Goal: Transaction & Acquisition: Purchase product/service

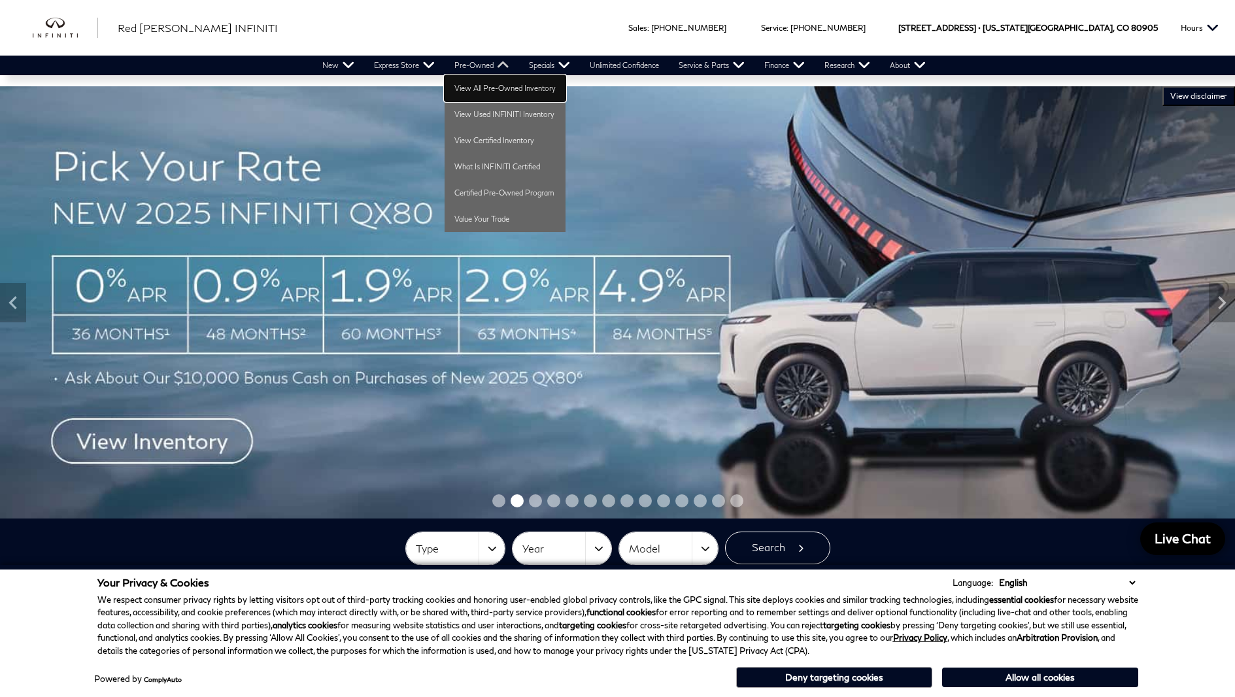
click at [474, 88] on link "View All Pre-Owned Inventory" at bounding box center [505, 88] width 121 height 26
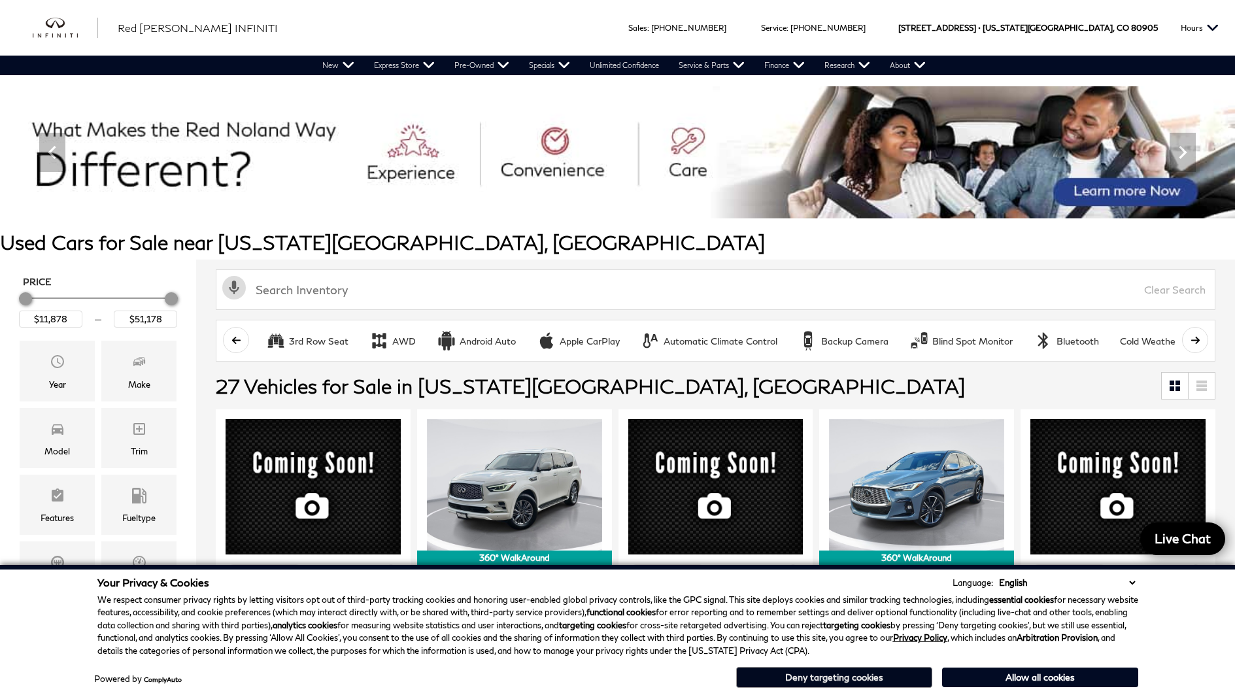
click at [847, 678] on button "Deny targeting cookies" at bounding box center [834, 677] width 196 height 21
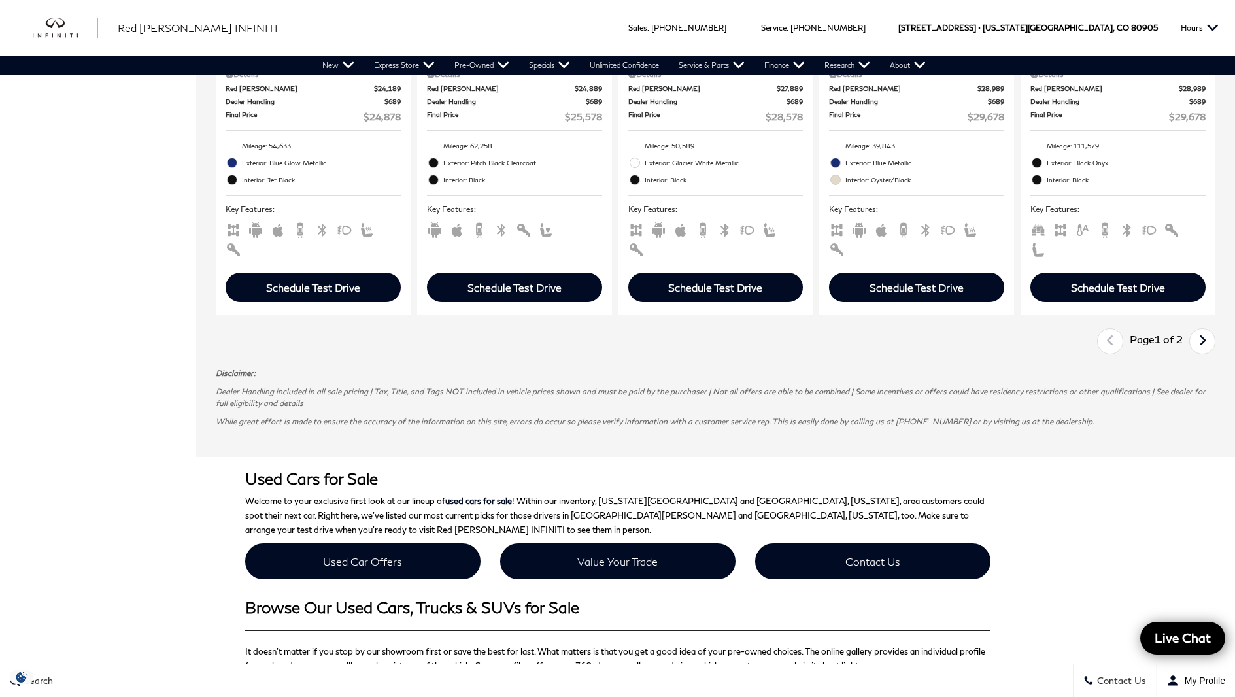
scroll to position [2027, 0]
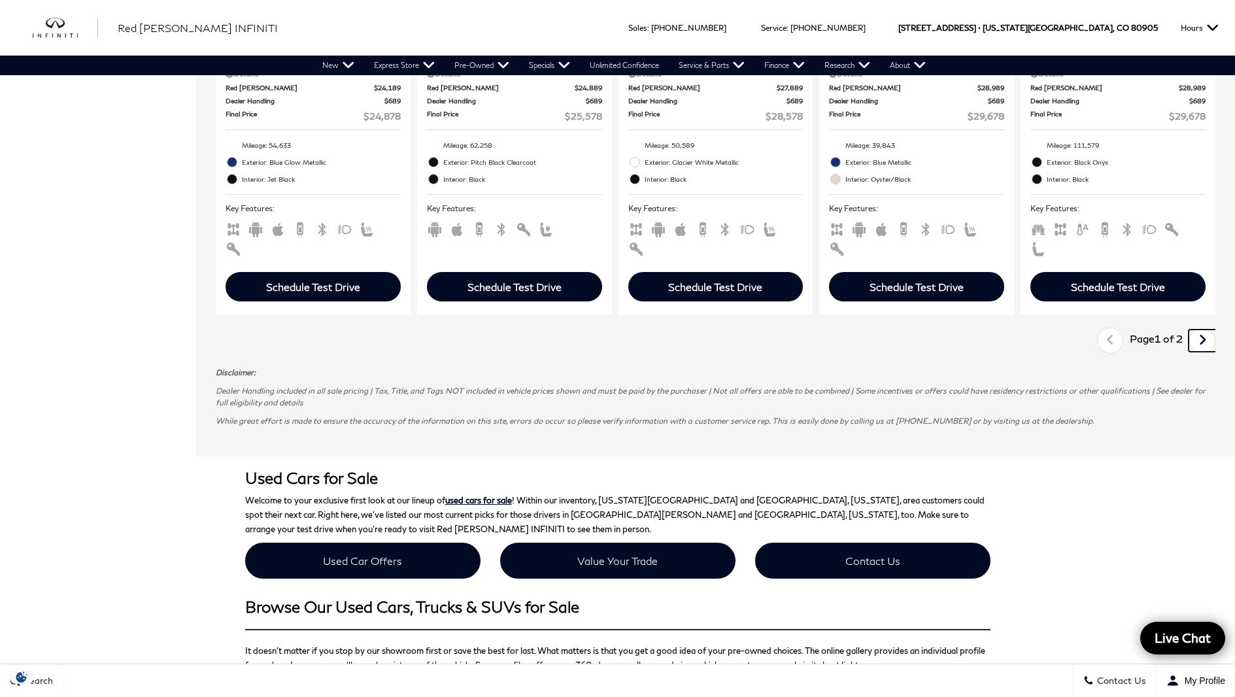
click at [1207, 345] on link "Next" at bounding box center [1203, 341] width 28 height 22
